Goal: Task Accomplishment & Management: Manage account settings

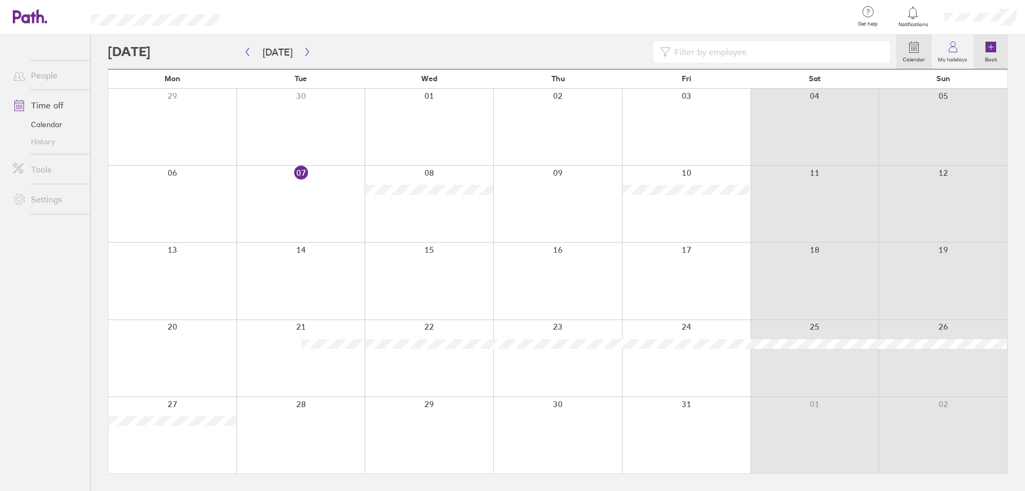
click at [989, 48] on icon at bounding box center [990, 47] width 11 height 11
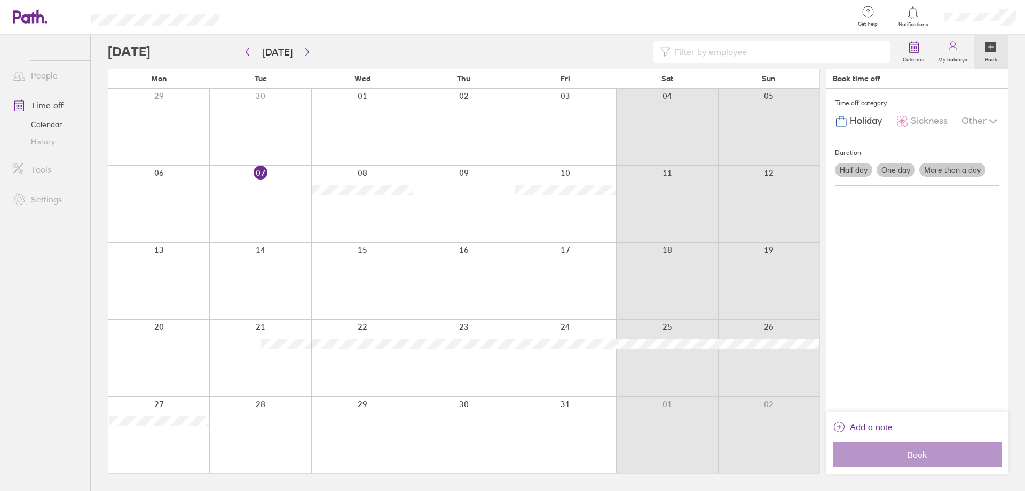
click at [898, 173] on label "One day" at bounding box center [896, 170] width 38 height 14
click at [0, 0] on input "One day" at bounding box center [0, 0] width 0 height 0
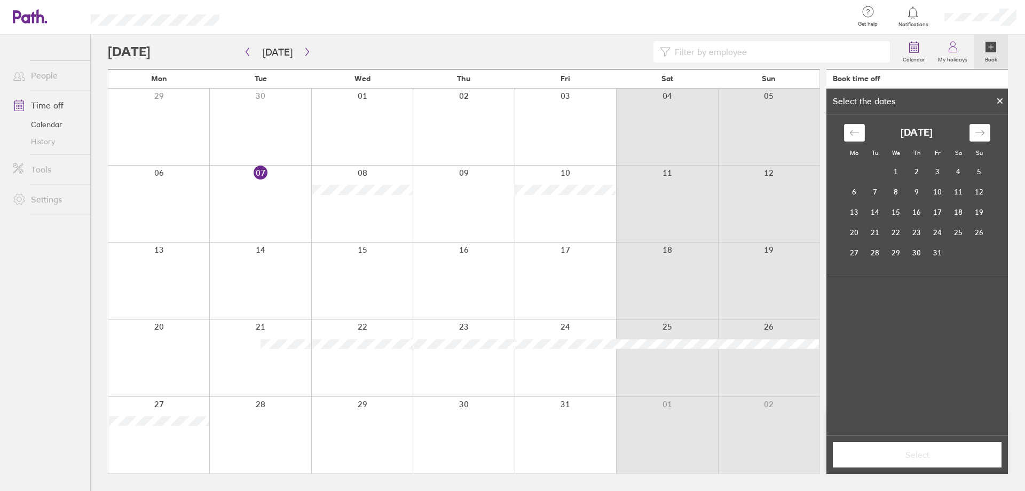
click at [1003, 98] on div at bounding box center [1000, 101] width 16 height 18
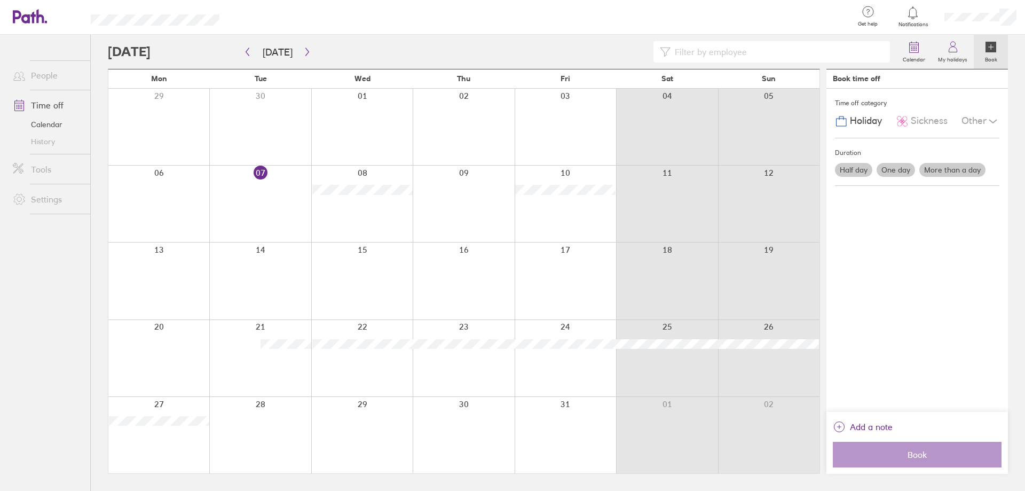
click at [969, 167] on label "More than a day" at bounding box center [952, 170] width 66 height 14
click at [0, 0] on input "More than a day" at bounding box center [0, 0] width 0 height 0
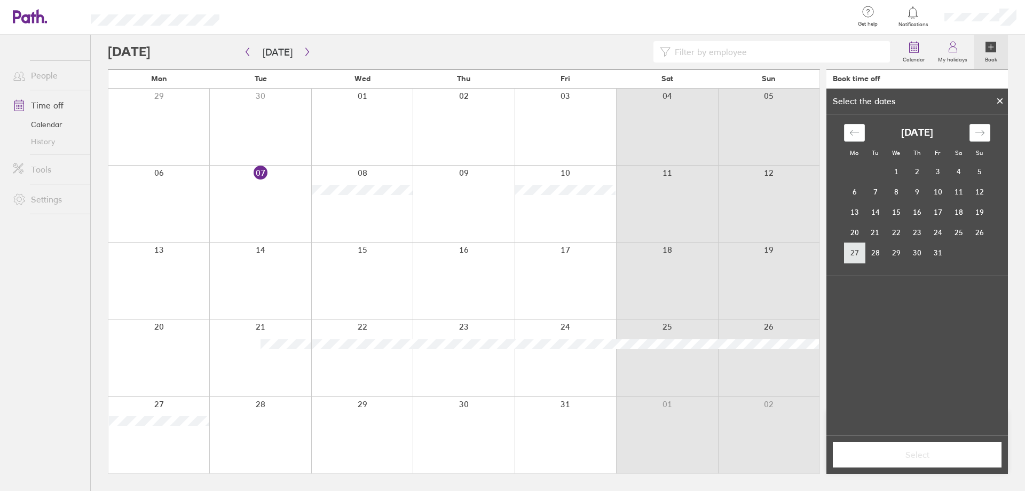
click at [849, 253] on td "27" at bounding box center [854, 252] width 21 height 20
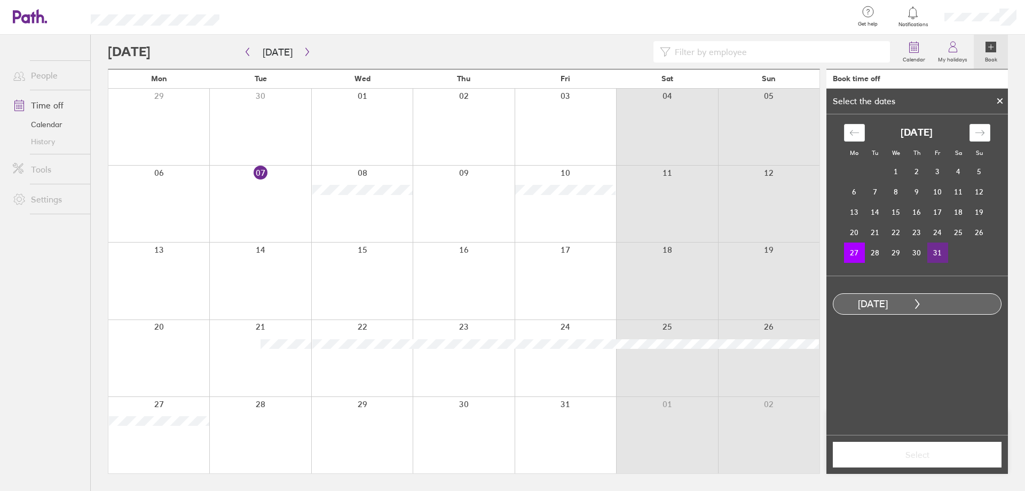
click at [934, 256] on td "31" at bounding box center [937, 252] width 21 height 20
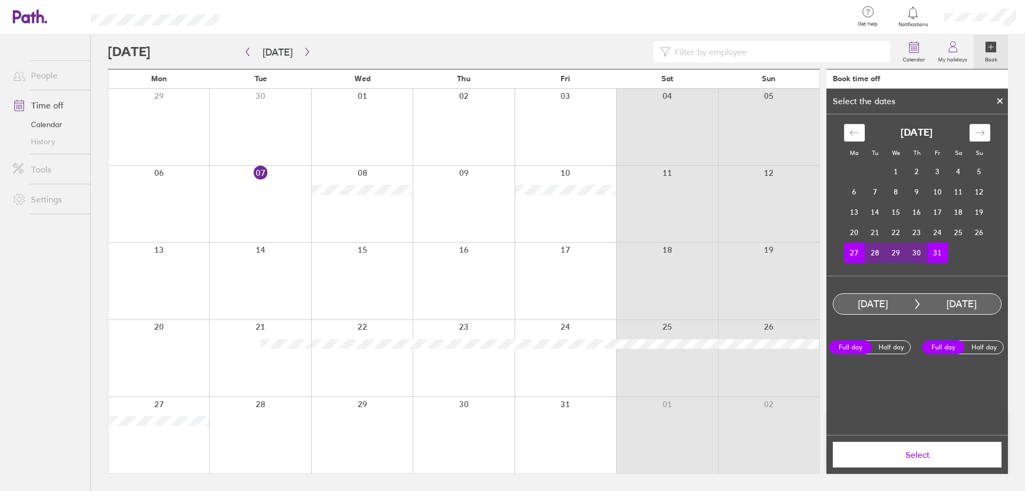
click at [901, 454] on span "Select" at bounding box center [917, 455] width 154 height 10
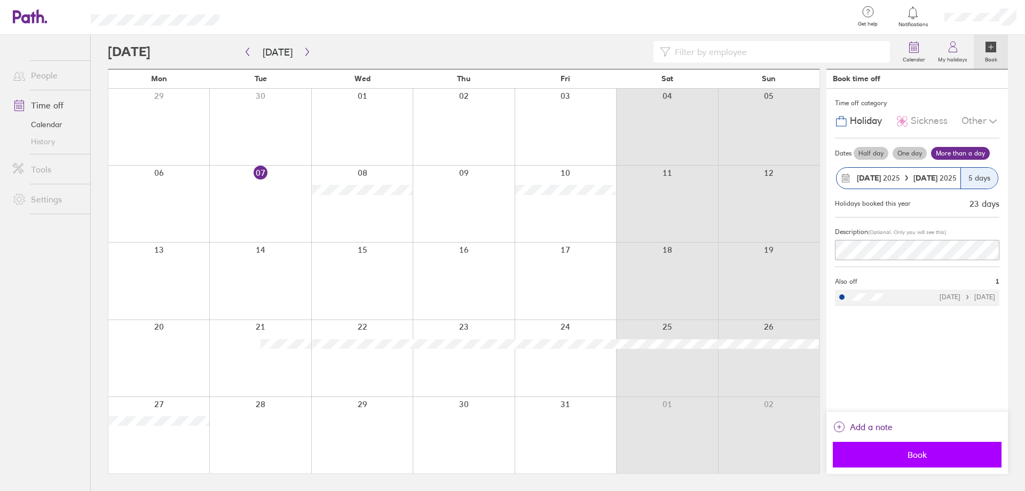
click at [920, 461] on button "Book" at bounding box center [917, 454] width 169 height 26
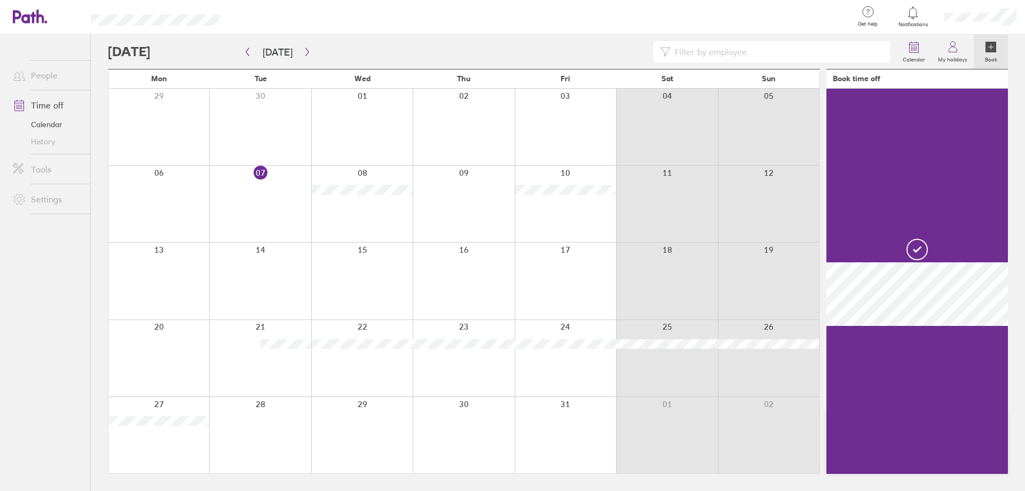
click at [772, 223] on div at bounding box center [768, 203] width 101 height 76
